Goal: Use online tool/utility: Utilize a website feature to perform a specific function

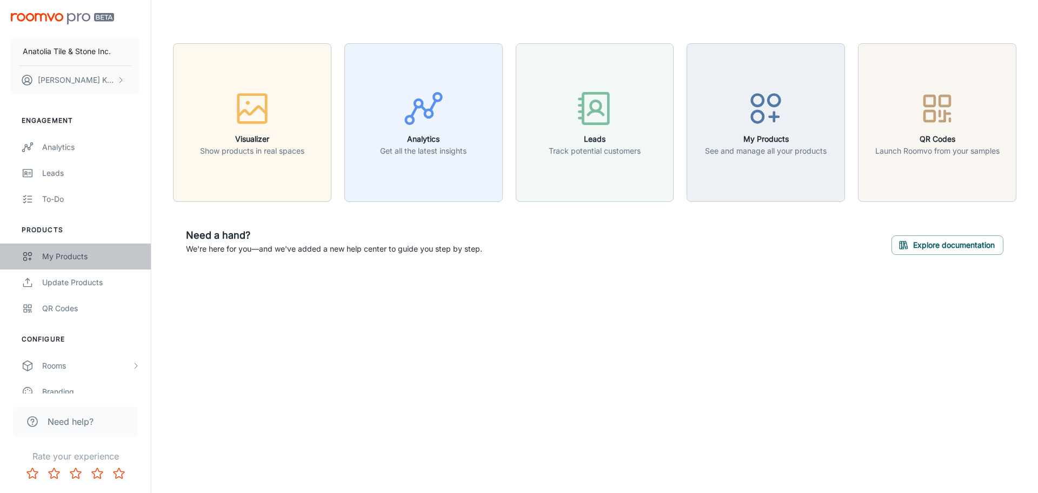
click at [86, 255] on div "My Products" at bounding box center [91, 256] width 98 height 12
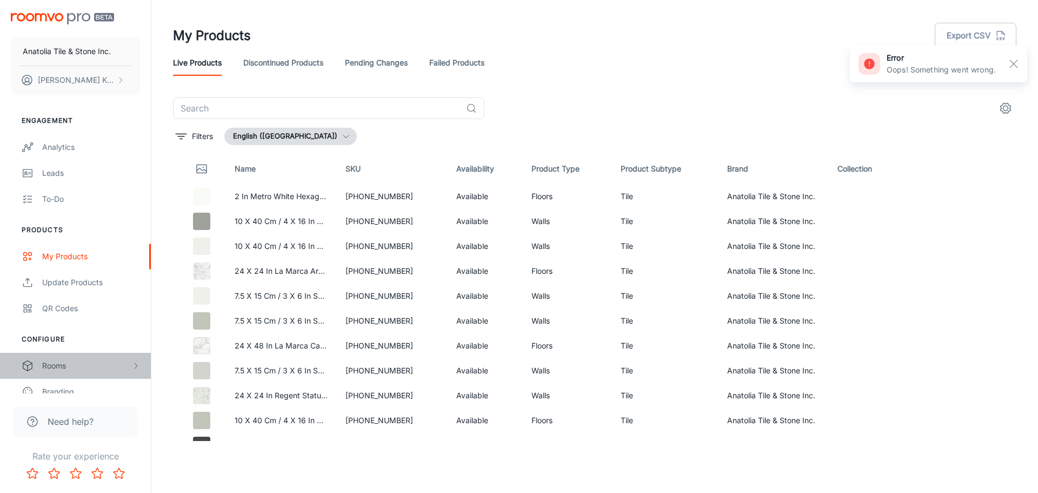
click at [62, 368] on div "Rooms" at bounding box center [86, 366] width 89 height 12
click at [70, 392] on div "My Rooms" at bounding box center [91, 392] width 98 height 12
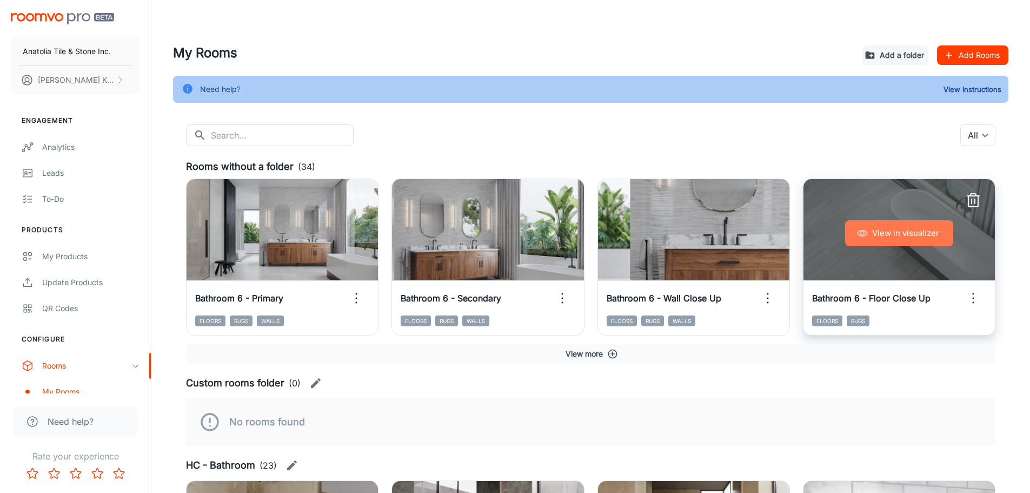
click at [865, 240] on button "View in visualizer" at bounding box center [899, 233] width 108 height 26
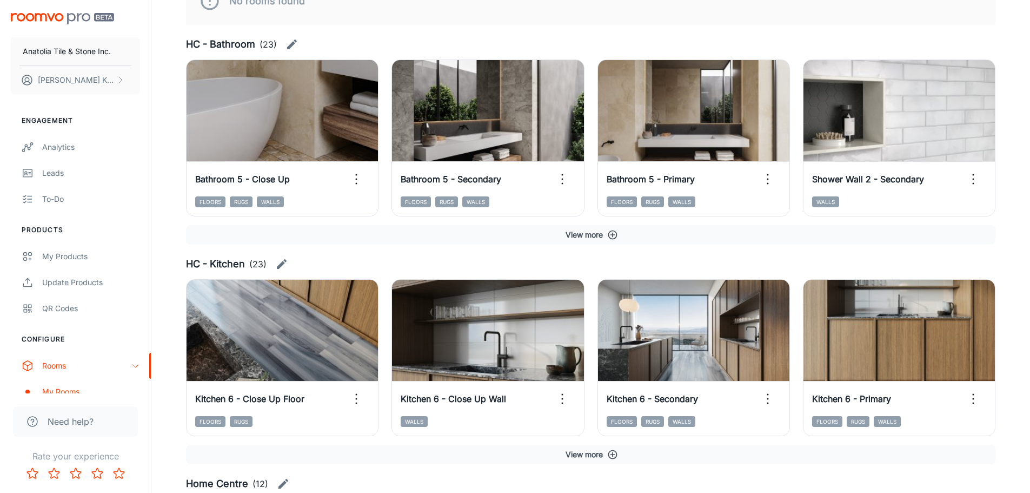
scroll to position [433, 0]
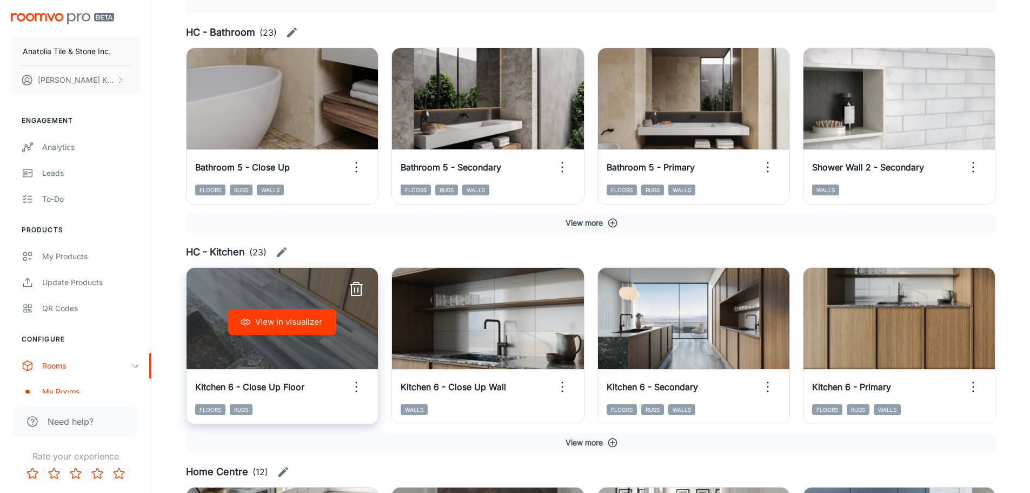
click at [301, 330] on button "View in visualizer" at bounding box center [282, 322] width 108 height 26
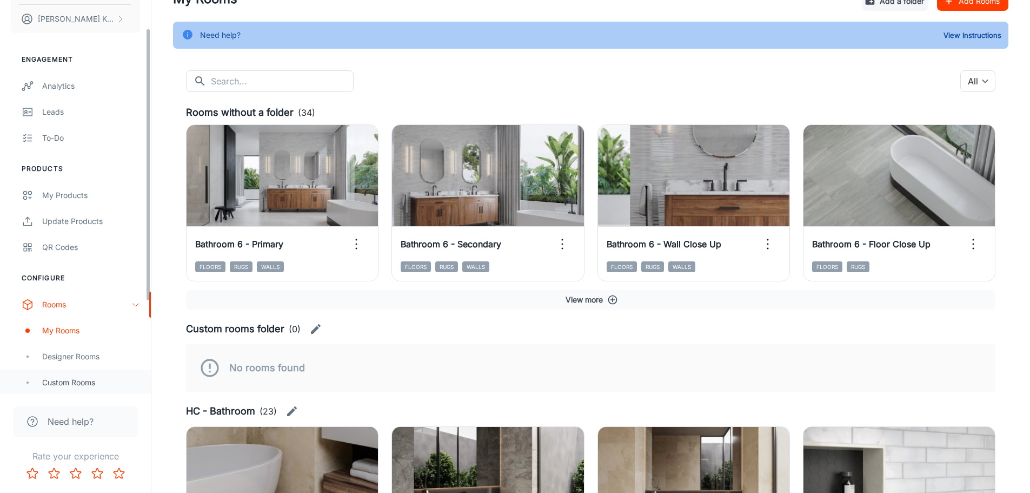
scroll to position [162, 0]
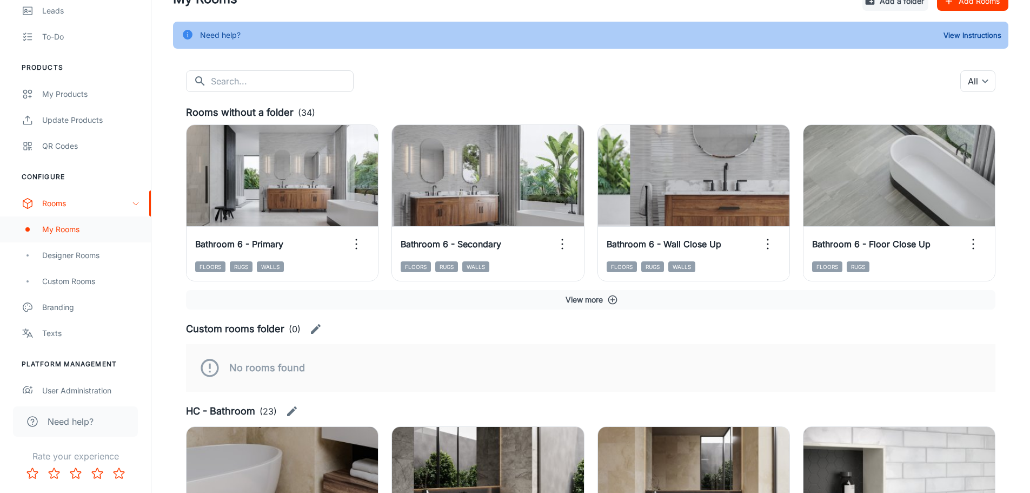
click at [62, 230] on div "My Rooms" at bounding box center [91, 229] width 98 height 12
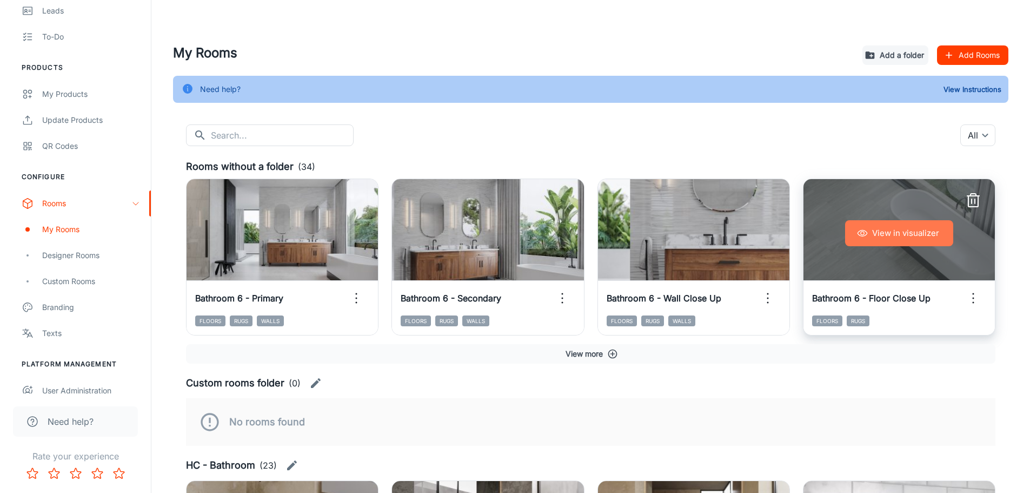
click at [898, 233] on button "View in visualizer" at bounding box center [899, 233] width 108 height 26
